Goal: Task Accomplishment & Management: Use online tool/utility

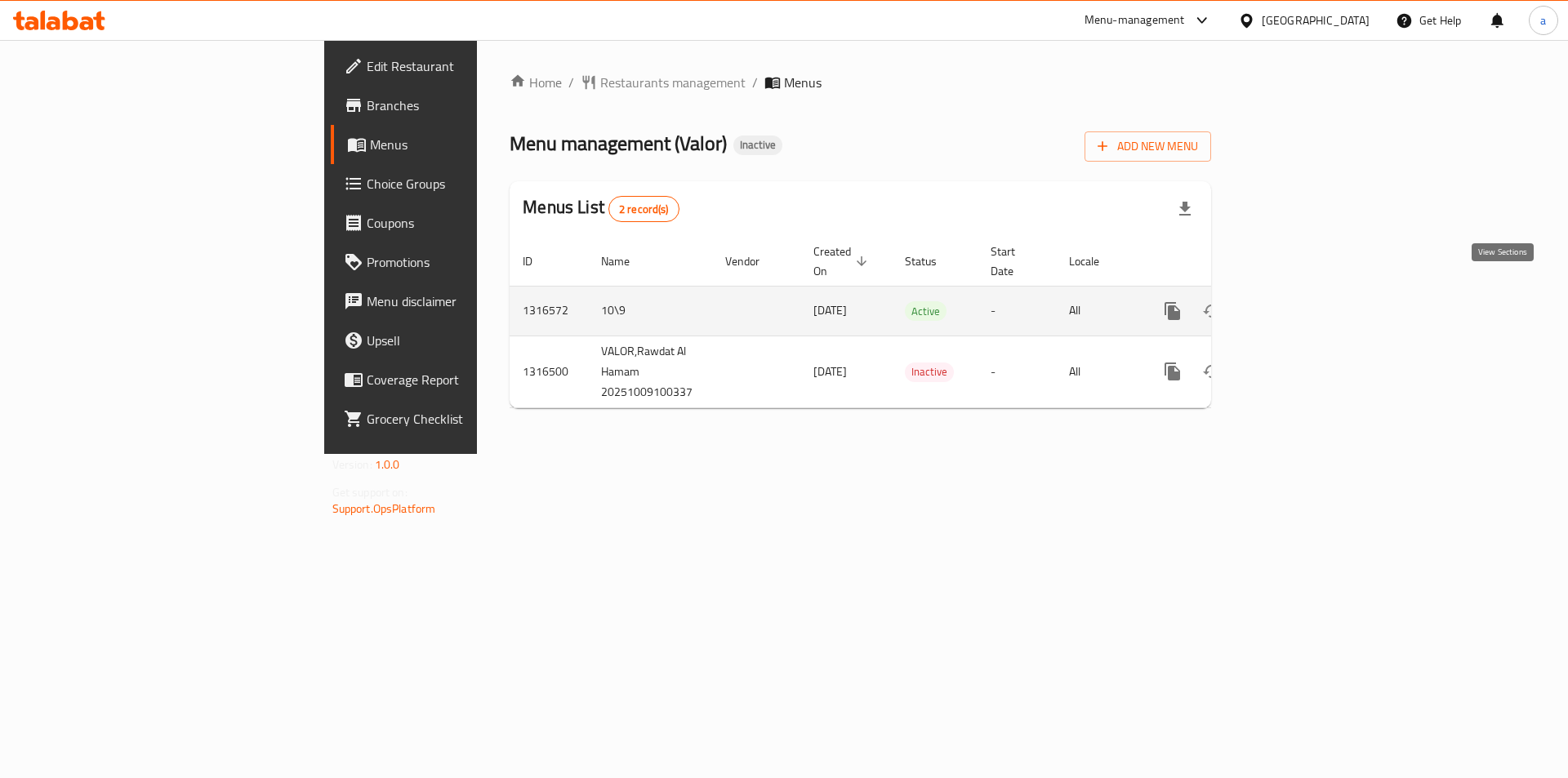
click at [1300, 301] on icon "enhanced table" at bounding box center [1290, 310] width 20 height 20
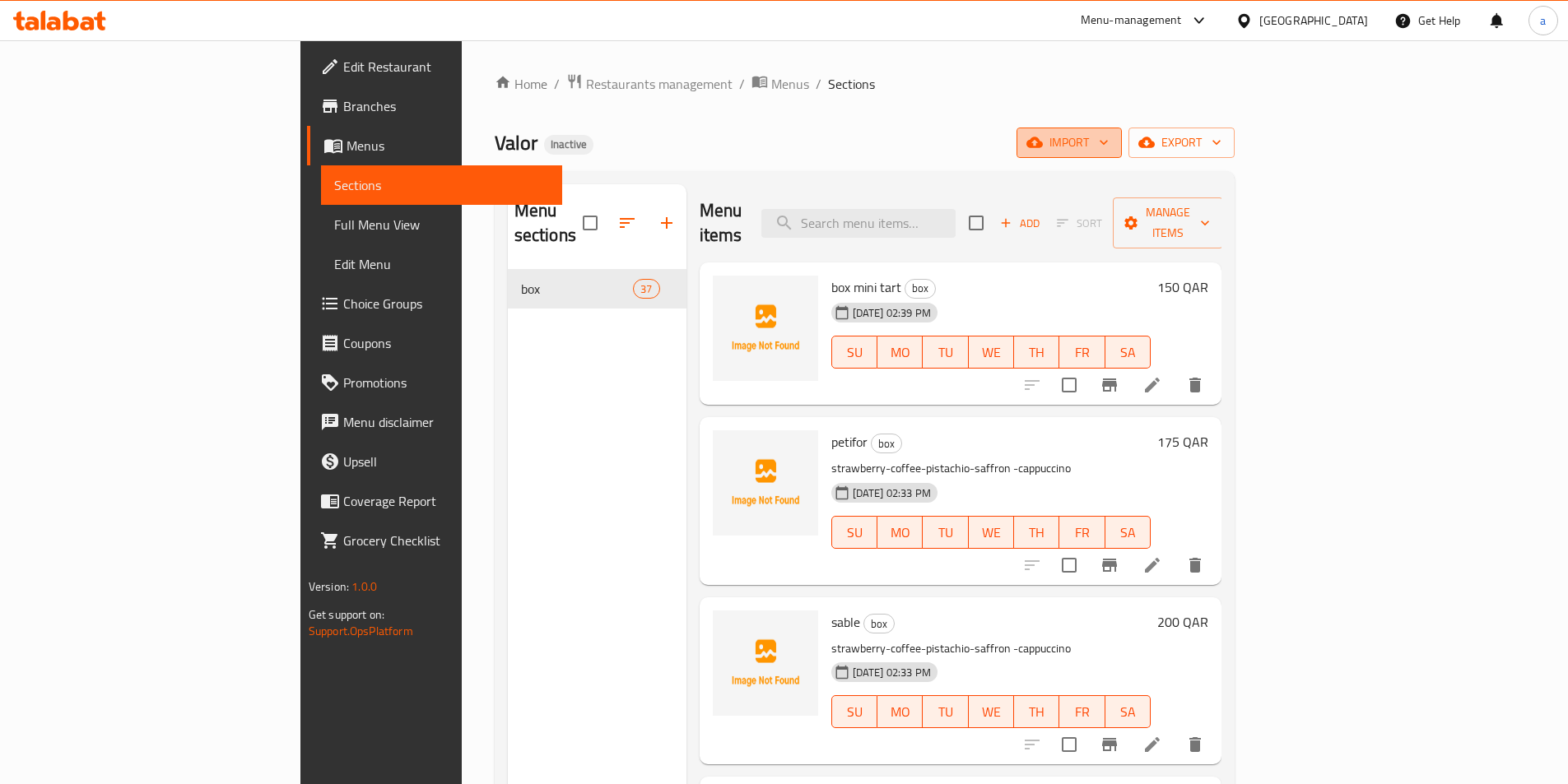
click at [1109, 150] on span "import" at bounding box center [1069, 142] width 79 height 21
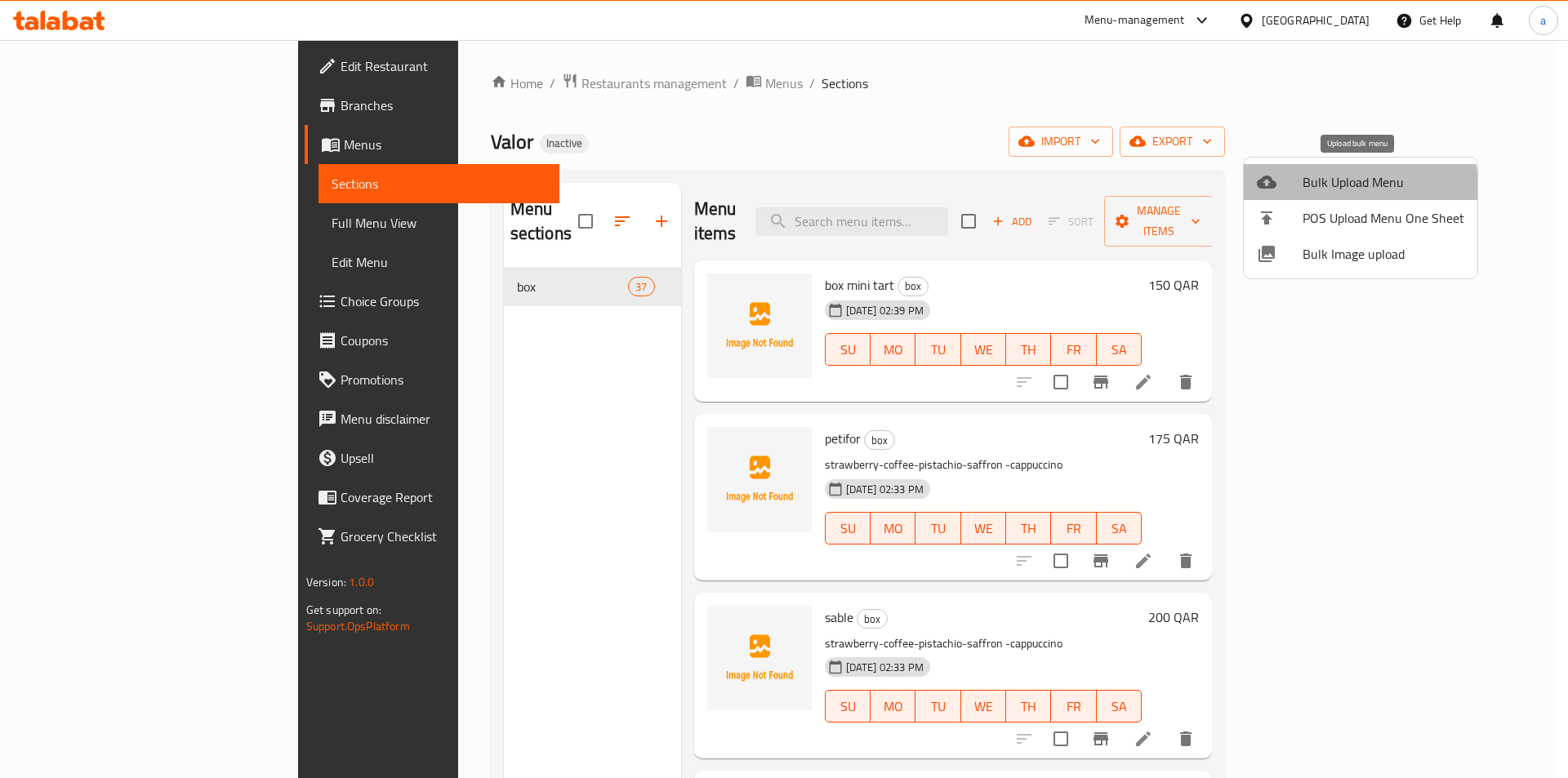
click at [1324, 189] on span "Bulk Upload Menu" at bounding box center [1384, 181] width 162 height 20
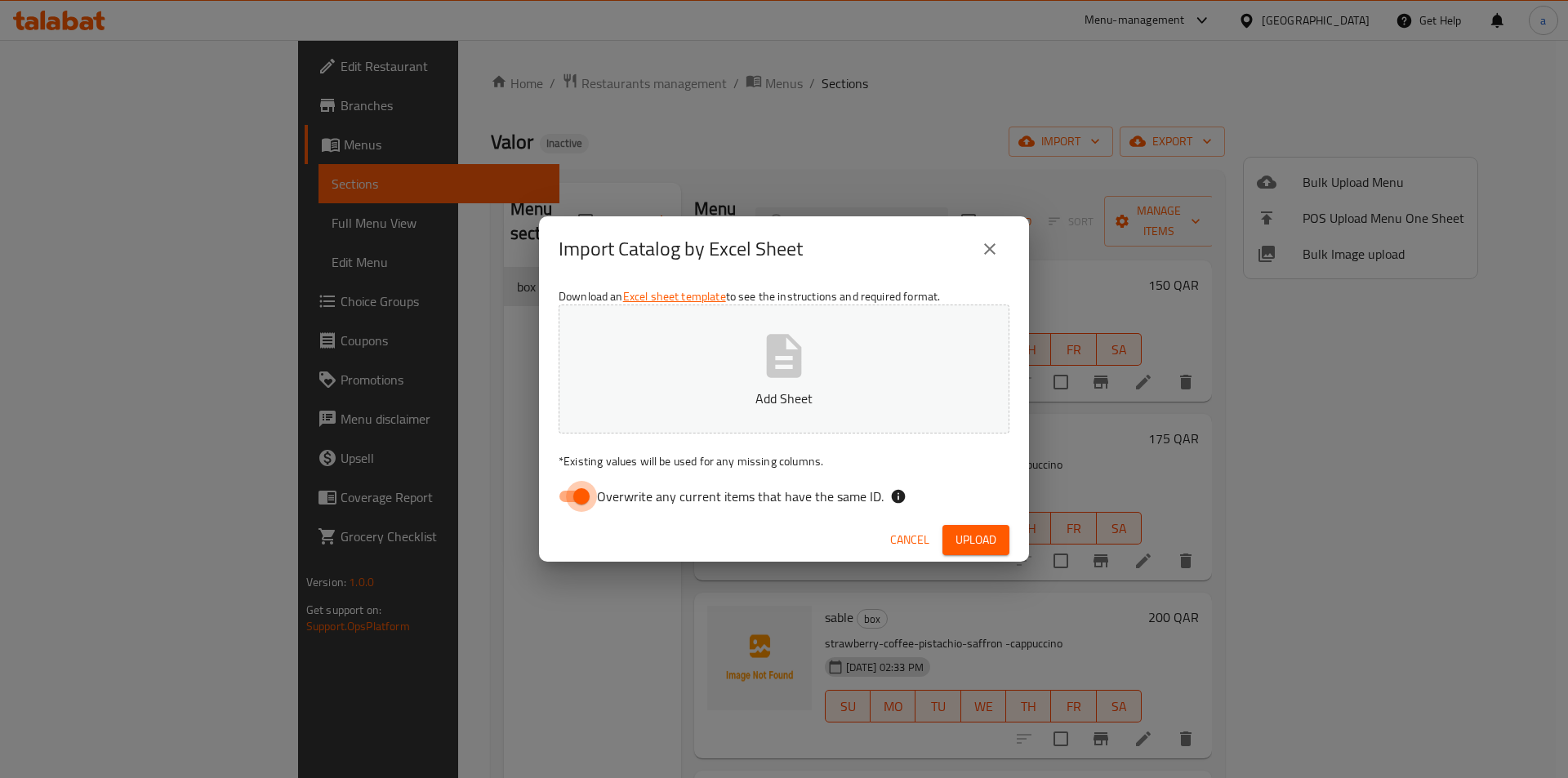
click at [571, 494] on input "Overwrite any current items that have the same ID." at bounding box center [581, 495] width 93 height 31
checkbox input "false"
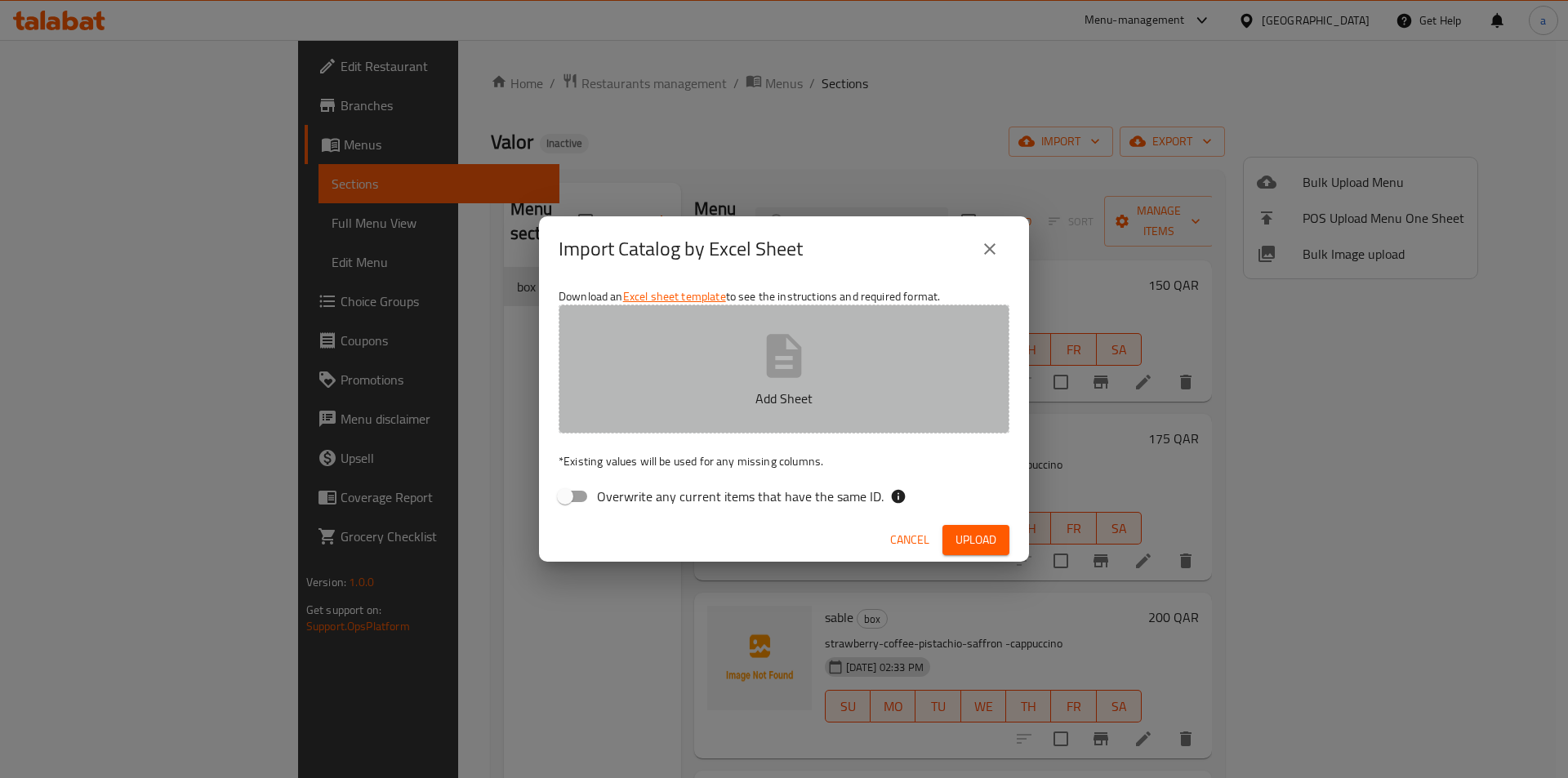
click at [737, 349] on button "Add Sheet" at bounding box center [784, 369] width 451 height 129
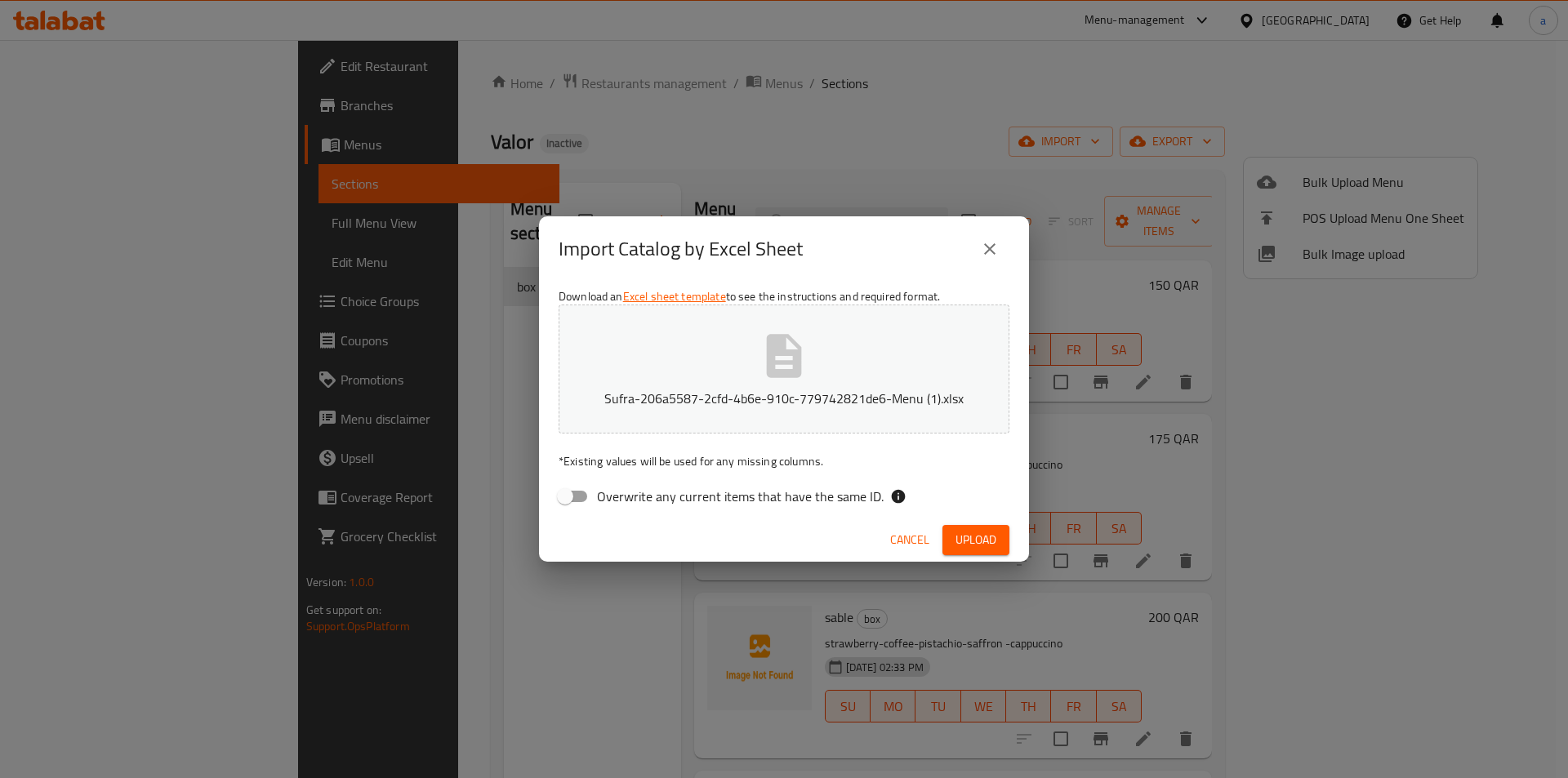
click at [970, 546] on span "Upload" at bounding box center [976, 540] width 41 height 20
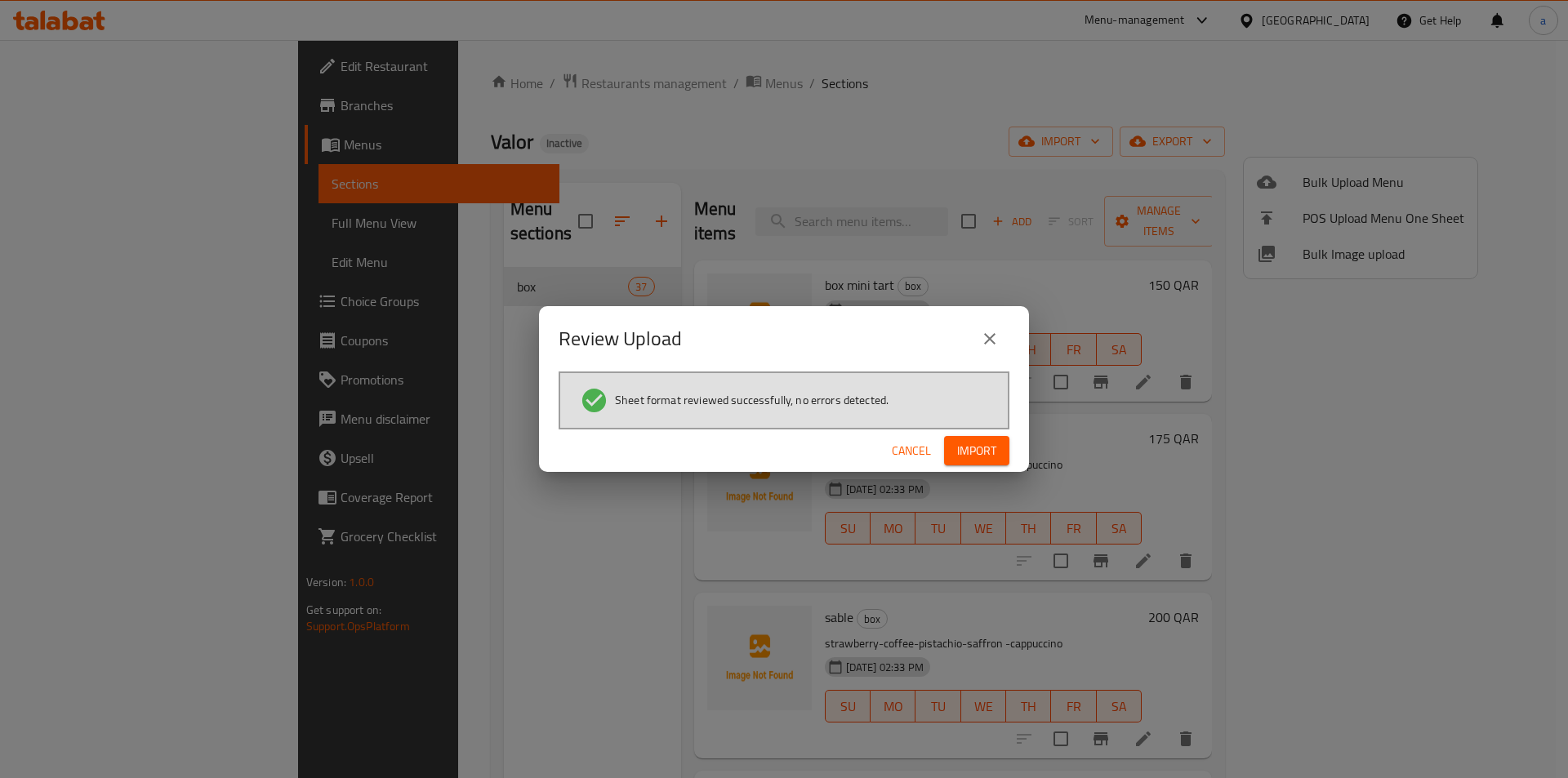
click at [987, 455] on span "Import" at bounding box center [977, 451] width 39 height 20
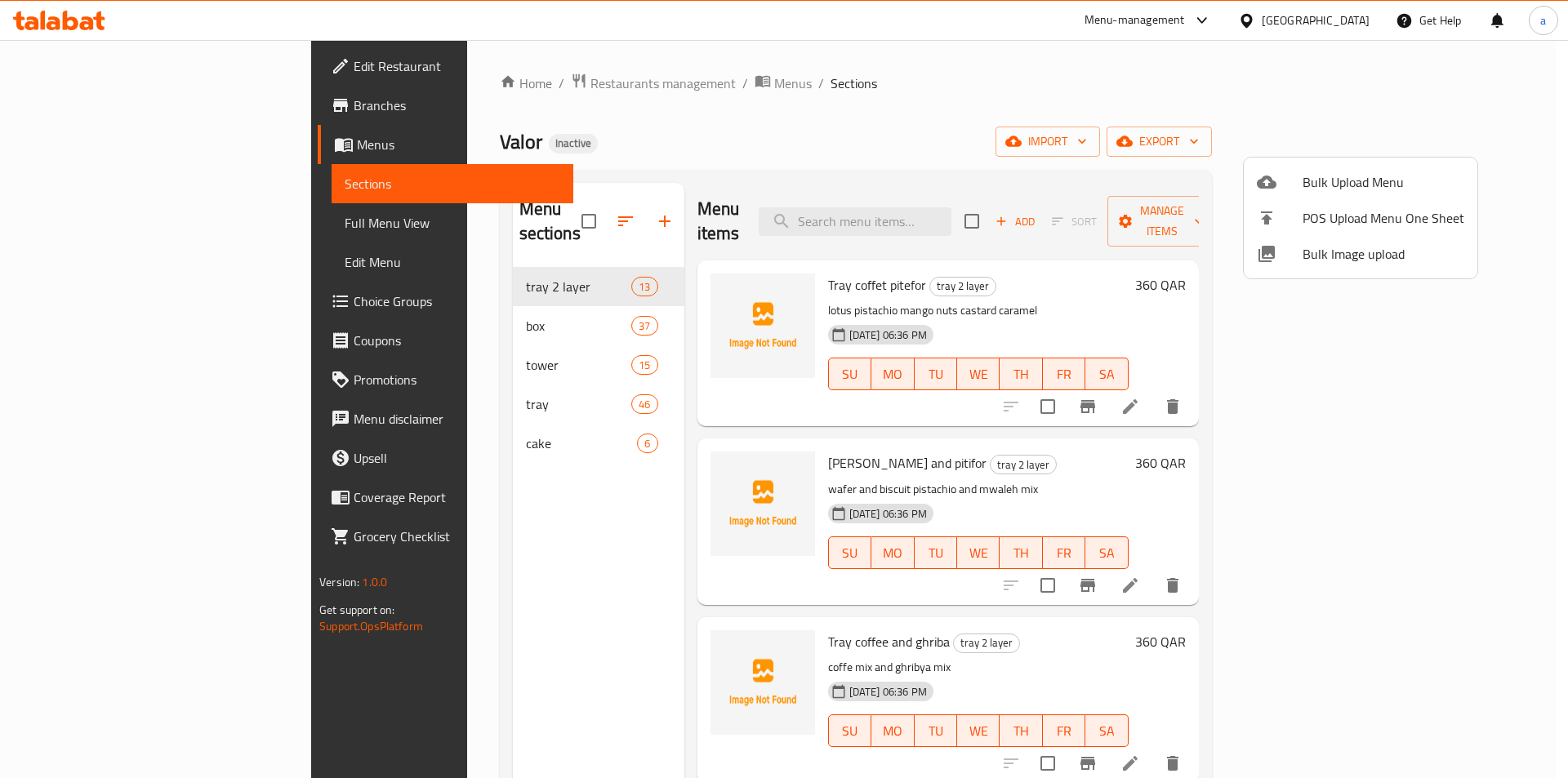
click at [115, 229] on div at bounding box center [784, 389] width 1568 height 778
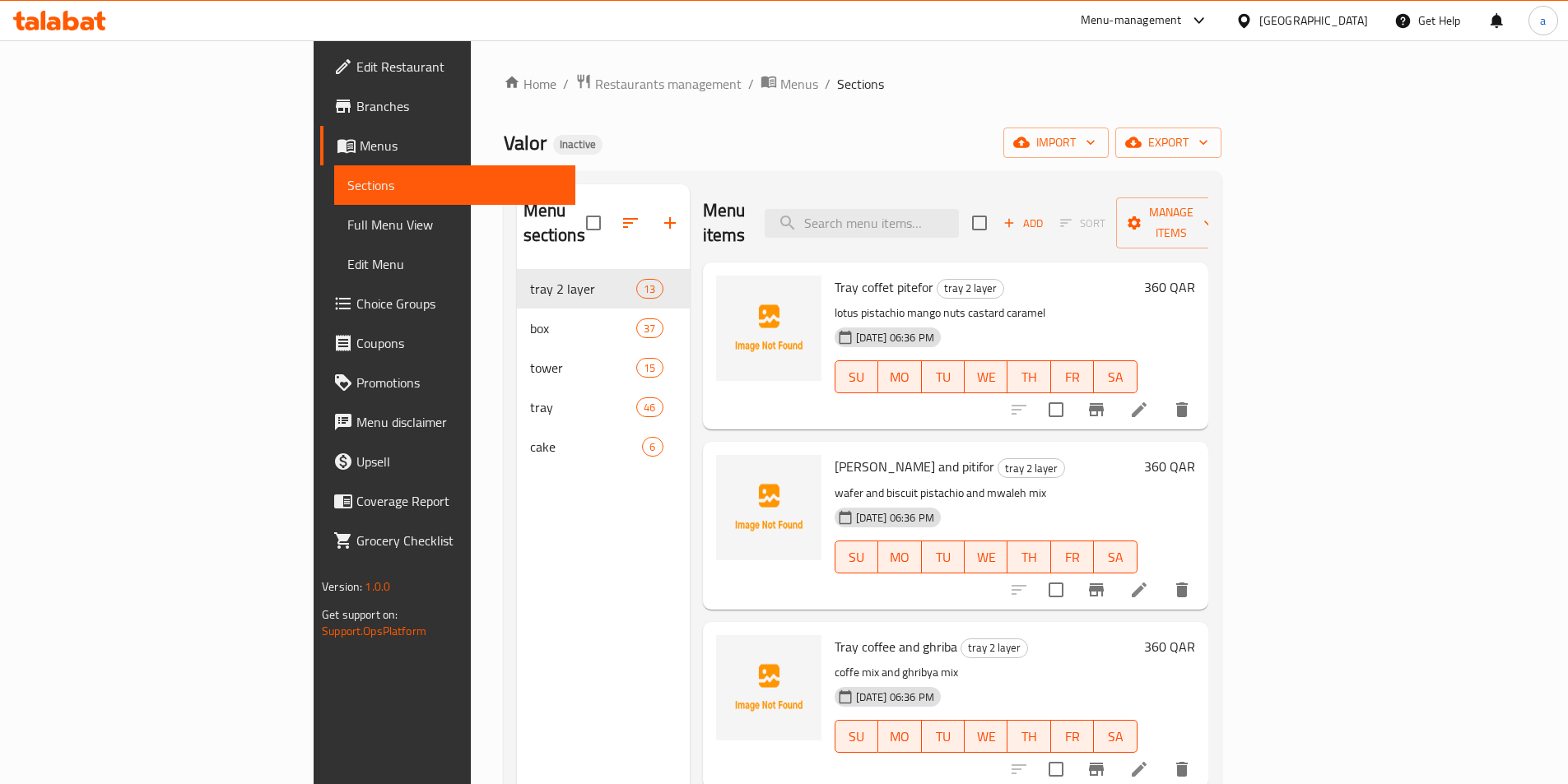
click at [348, 230] on span "Full Menu View" at bounding box center [455, 224] width 215 height 20
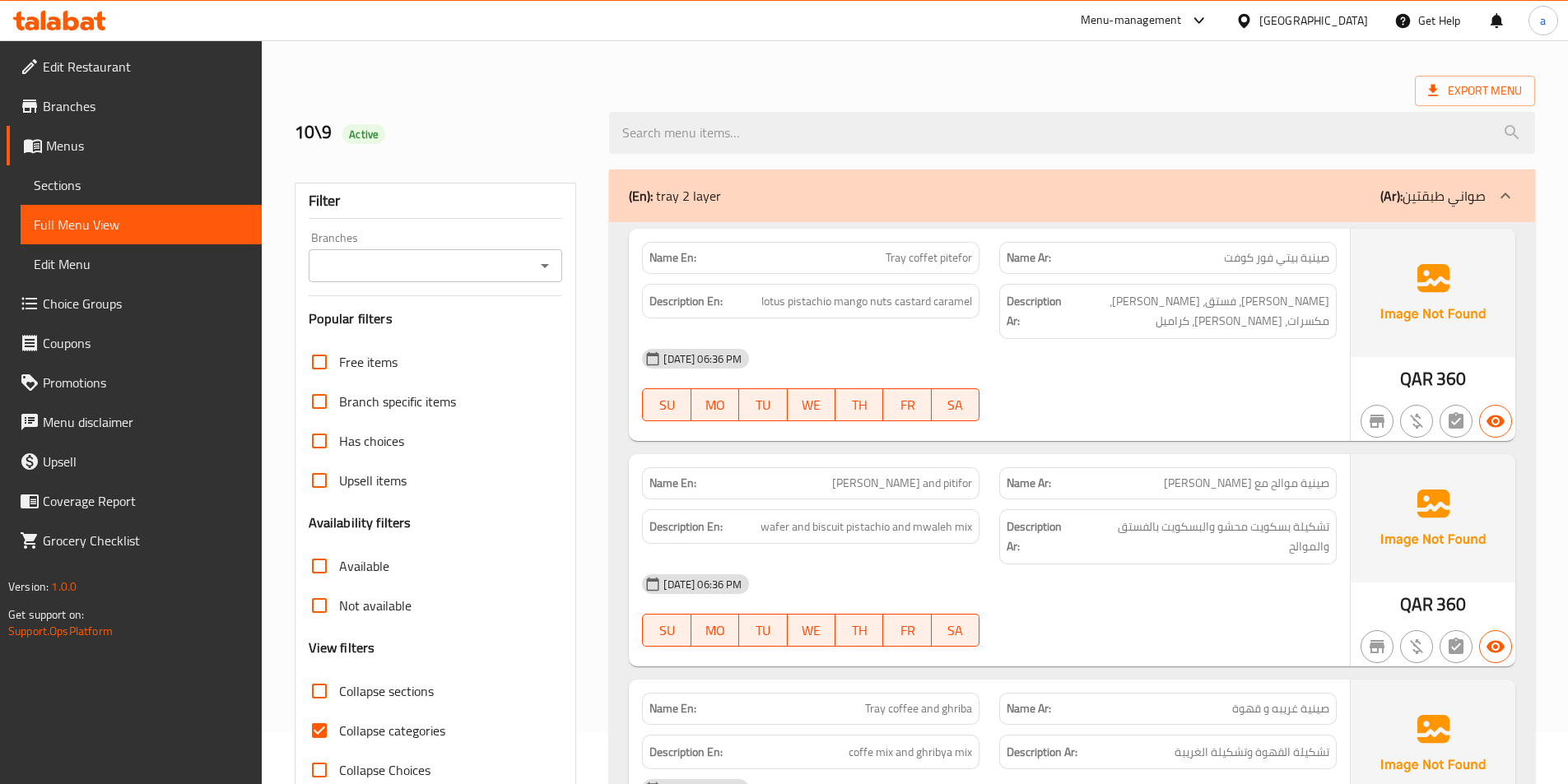
scroll to position [165, 0]
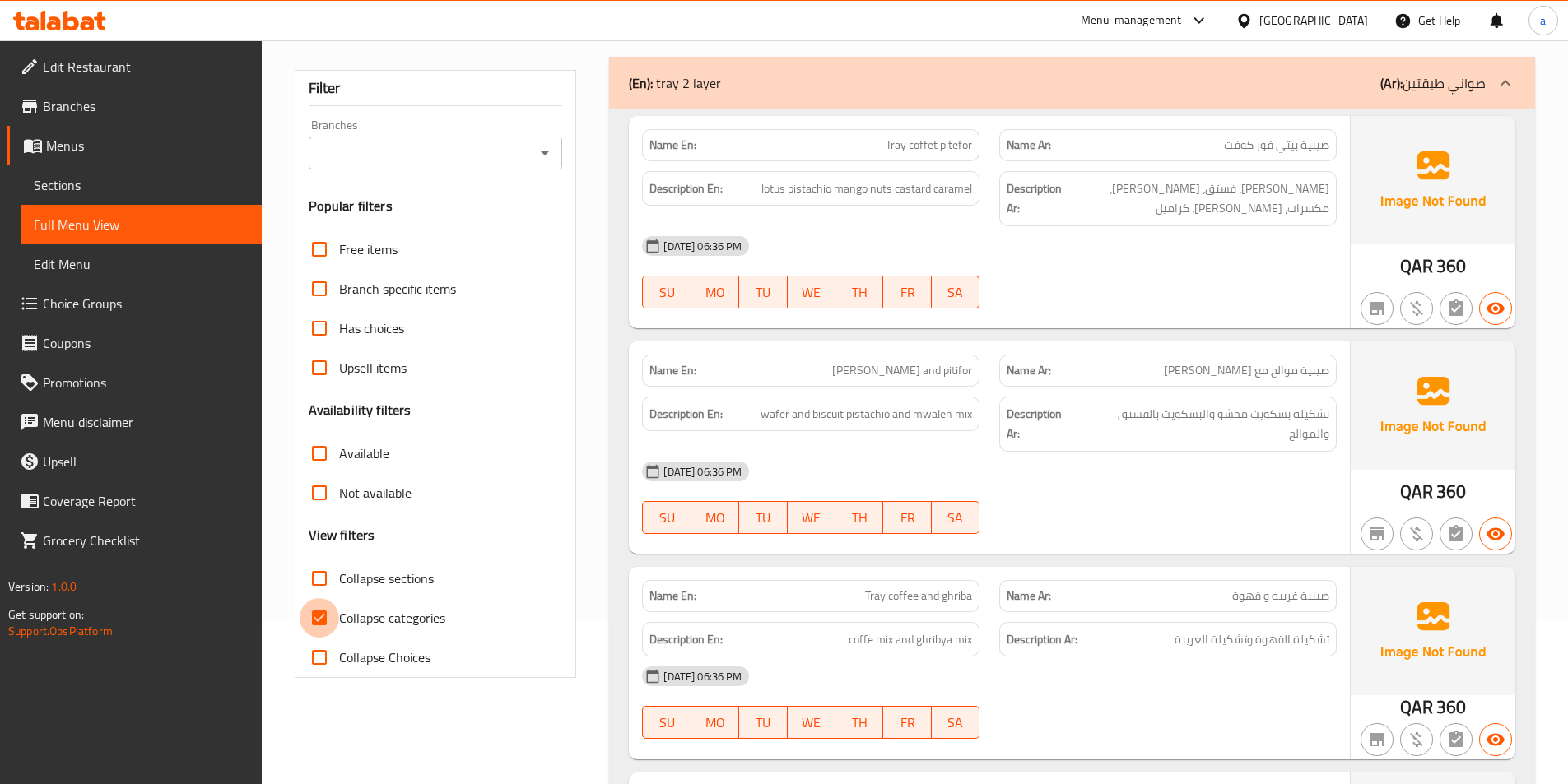
click at [327, 619] on input "Collapse categories" at bounding box center [320, 617] width 39 height 39
checkbox input "false"
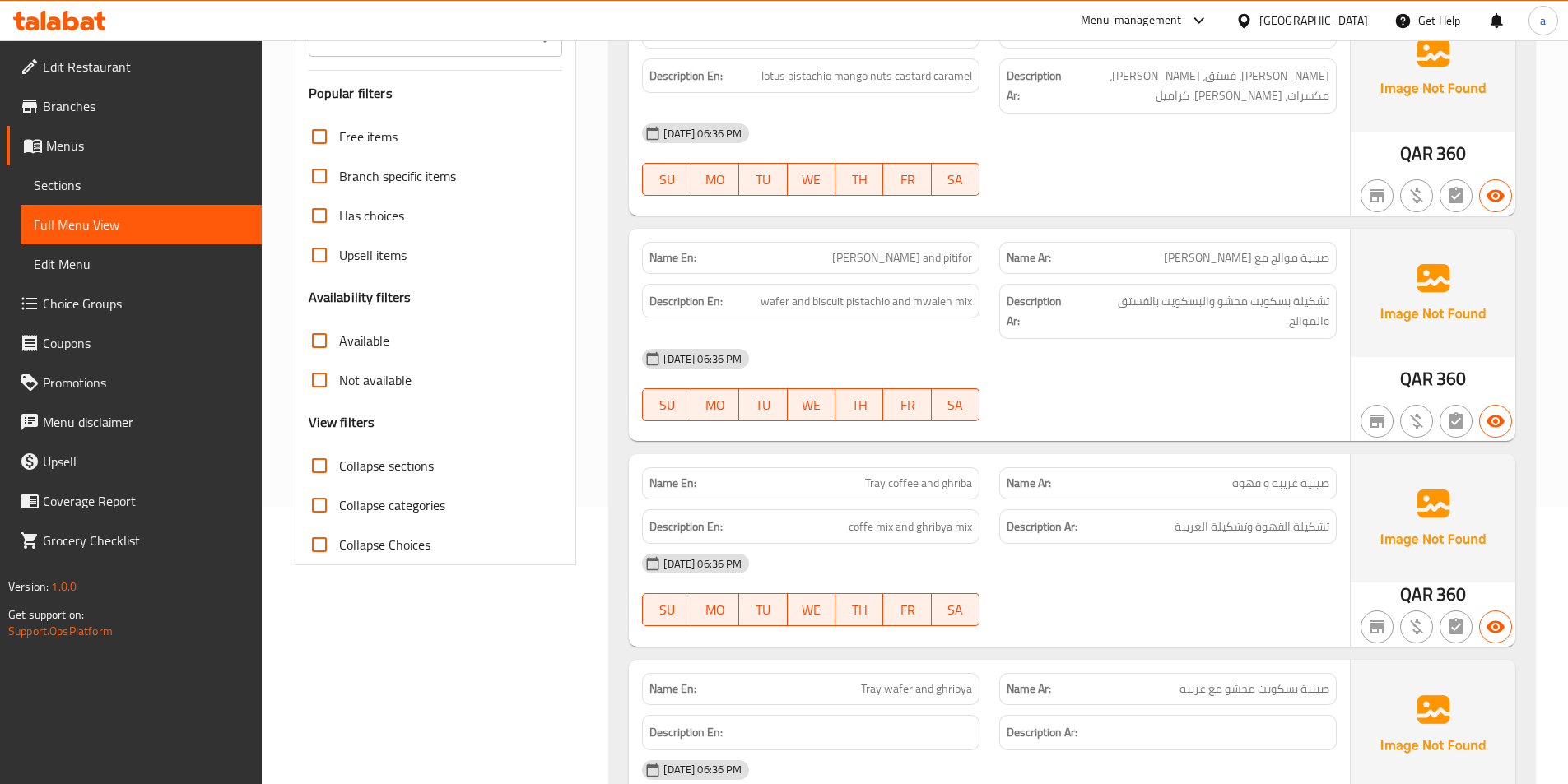
scroll to position [0, 0]
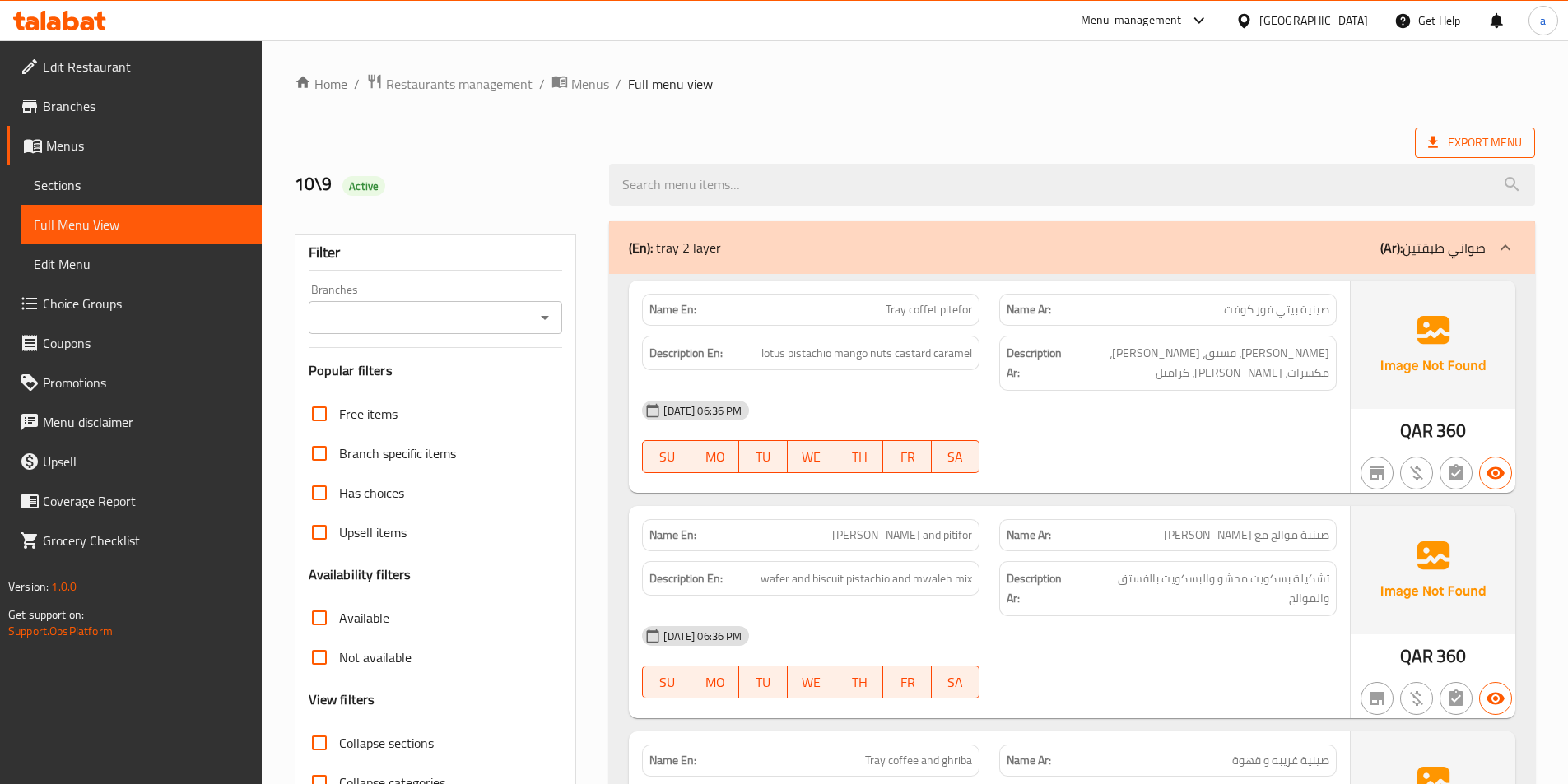
click at [1457, 148] on span "Export Menu" at bounding box center [1475, 142] width 94 height 21
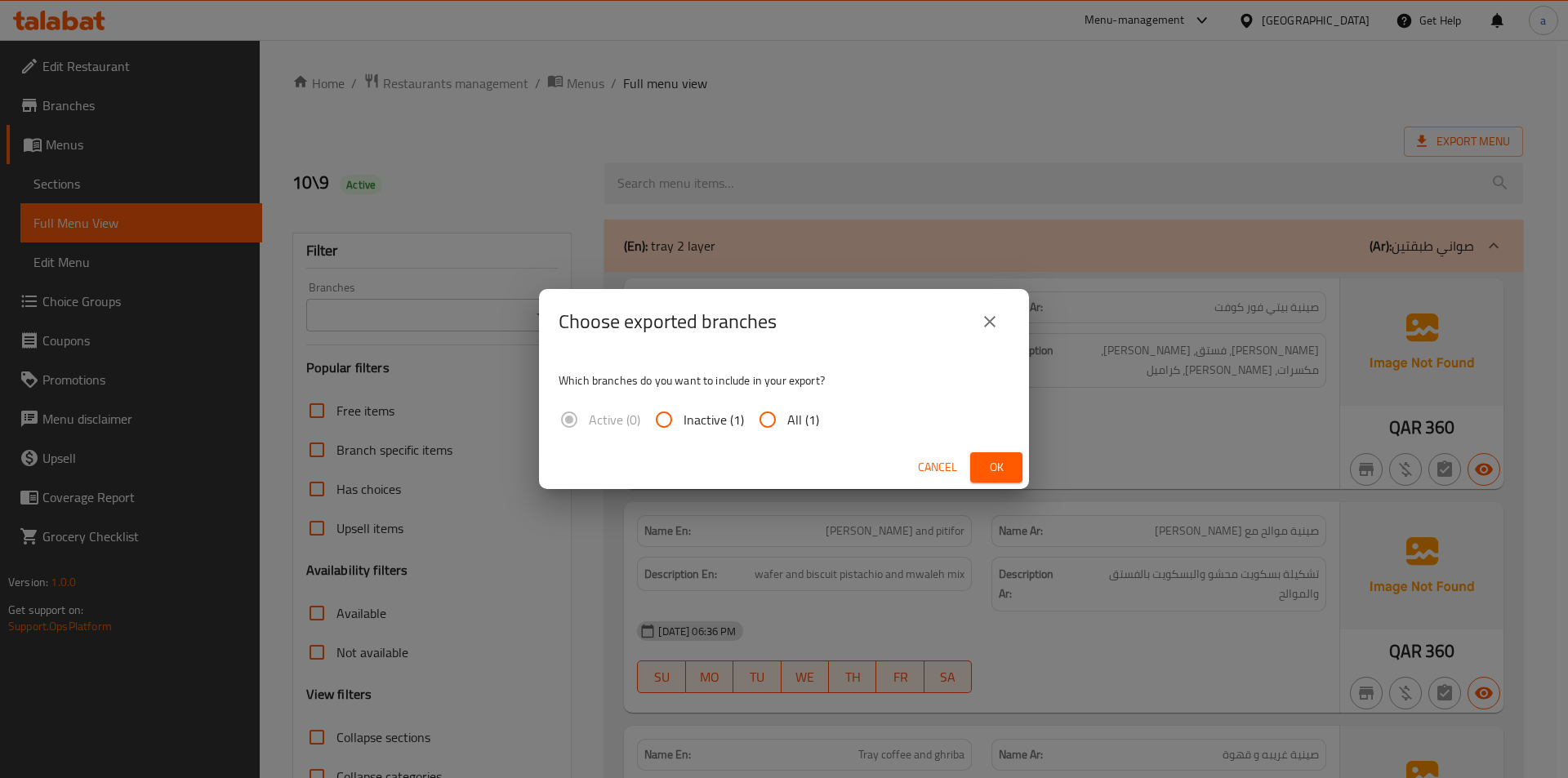
click at [791, 416] on span "All (1)" at bounding box center [804, 419] width 32 height 20
click at [788, 416] on input "All (1)" at bounding box center [767, 419] width 39 height 39
radio input "true"
click at [990, 475] on span "Ok" at bounding box center [996, 468] width 26 height 20
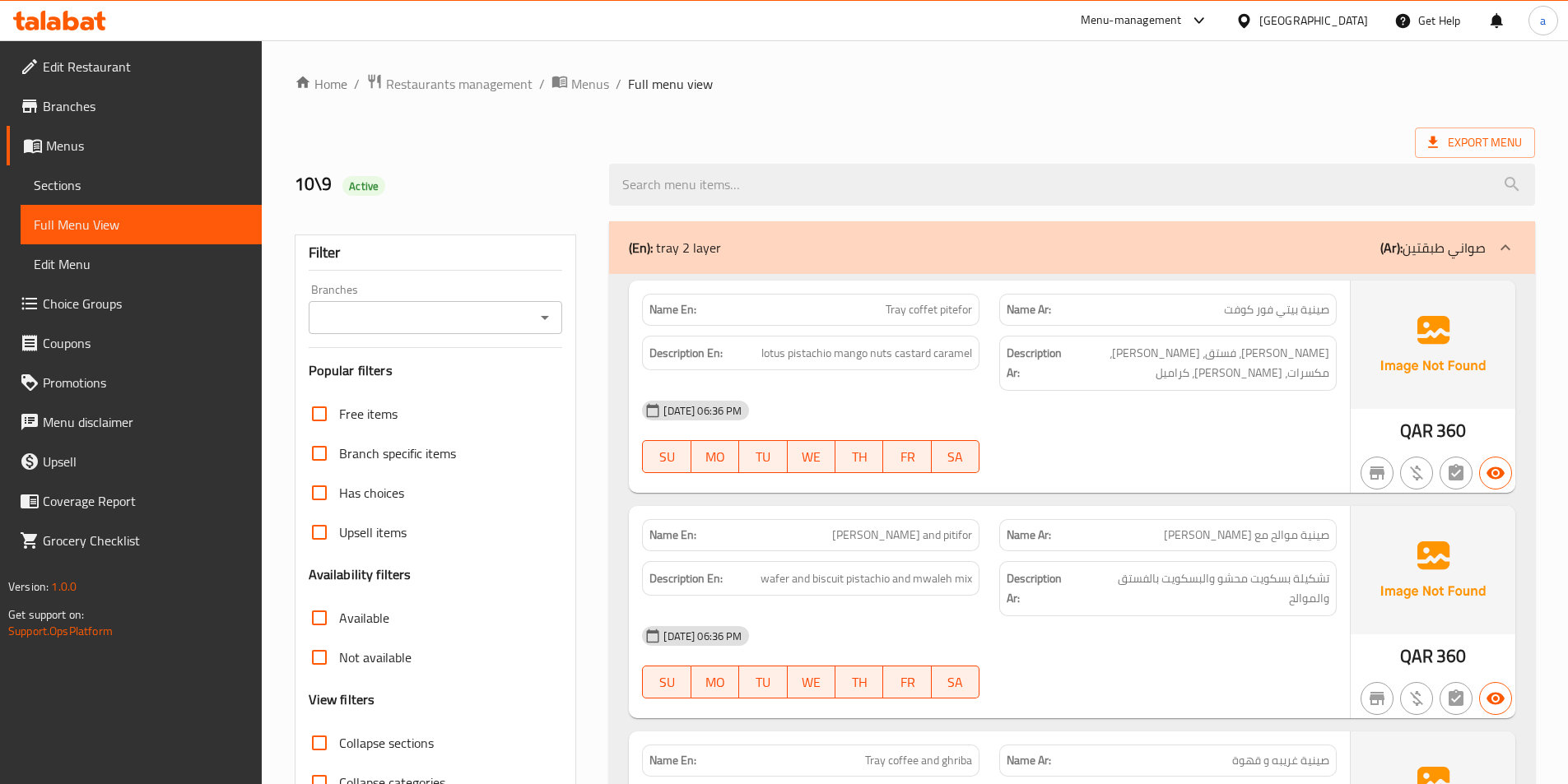
drag, startPoint x: 525, startPoint y: 1, endPoint x: 108, endPoint y: 190, distance: 457.8
click at [108, 190] on span "Sections" at bounding box center [141, 185] width 215 height 20
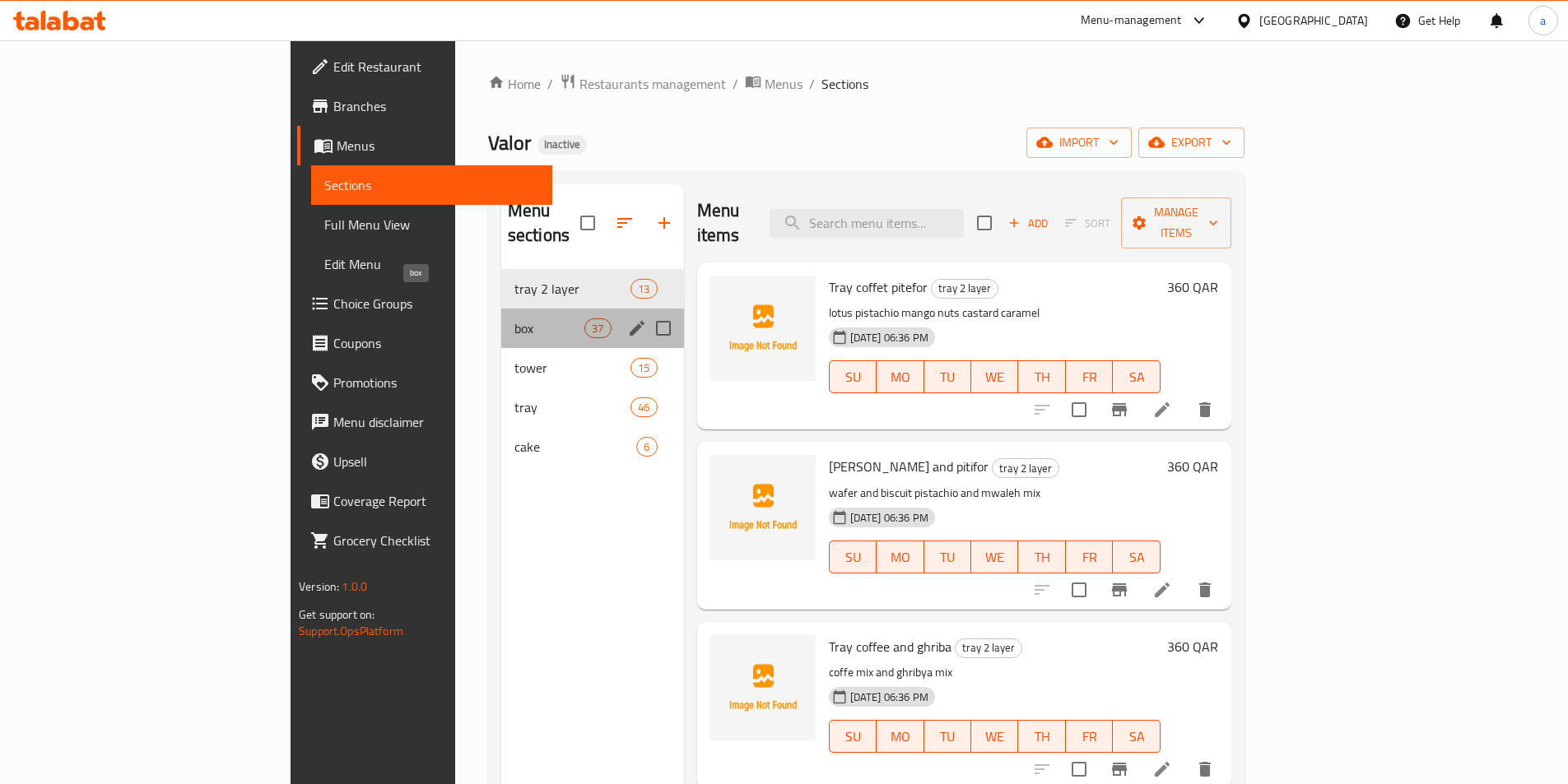
click at [515, 318] on span "box" at bounding box center [549, 328] width 70 height 20
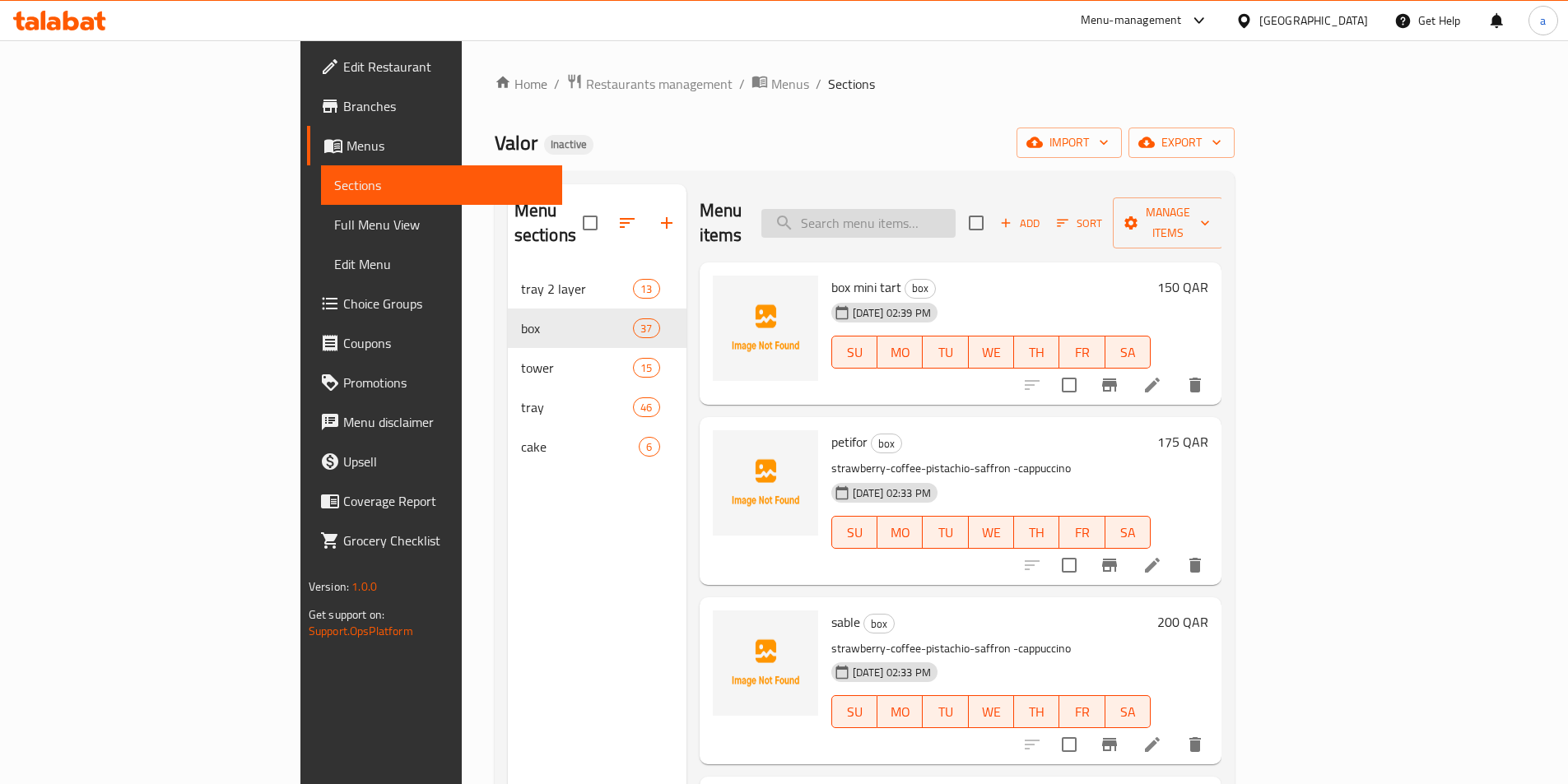
click at [956, 219] on input "search" at bounding box center [858, 223] width 194 height 29
type input ";"
type input "كنافة"
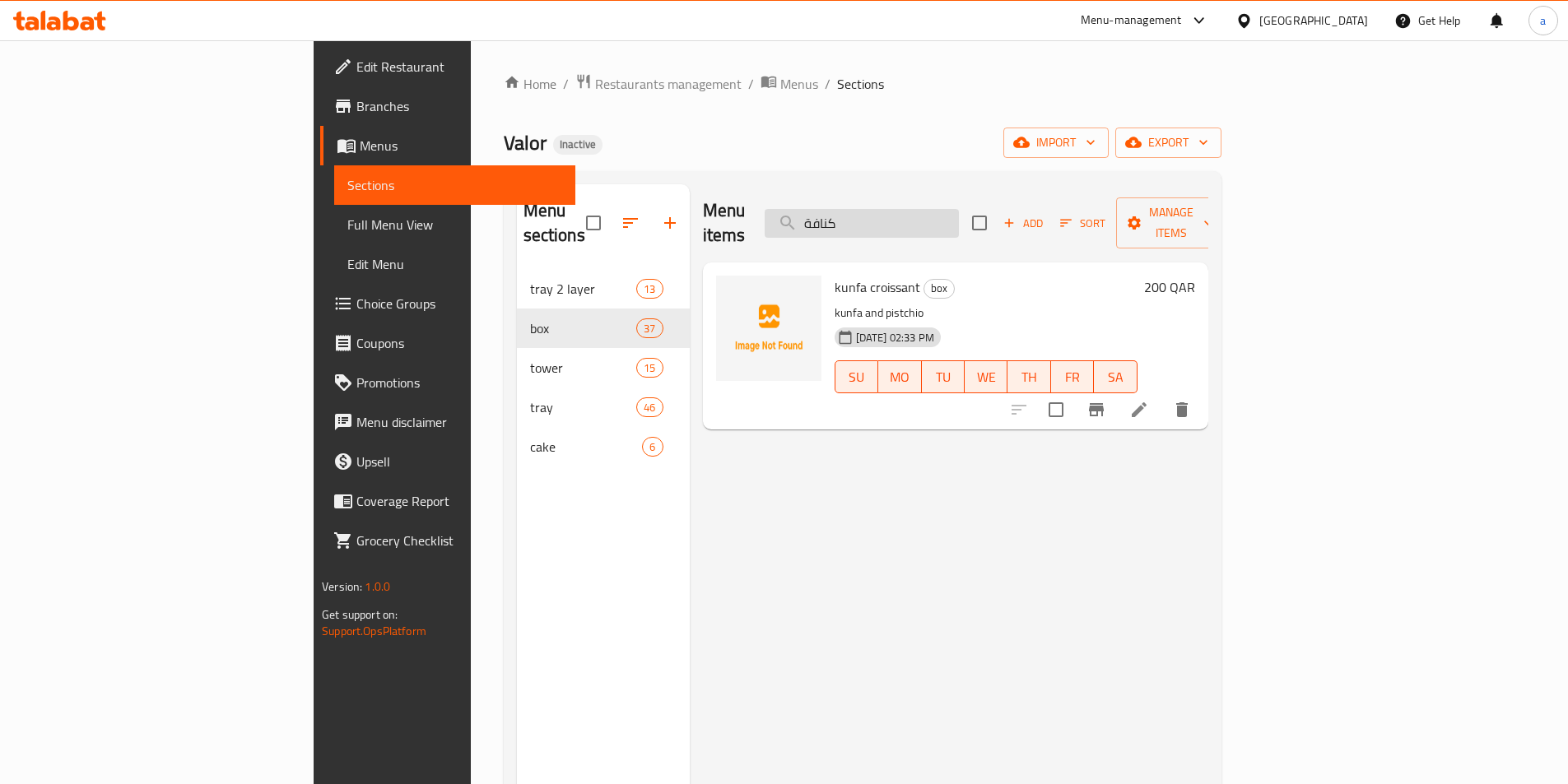
click at [919, 209] on input "كنافة" at bounding box center [861, 223] width 194 height 29
